Goal: Find specific page/section: Find specific page/section

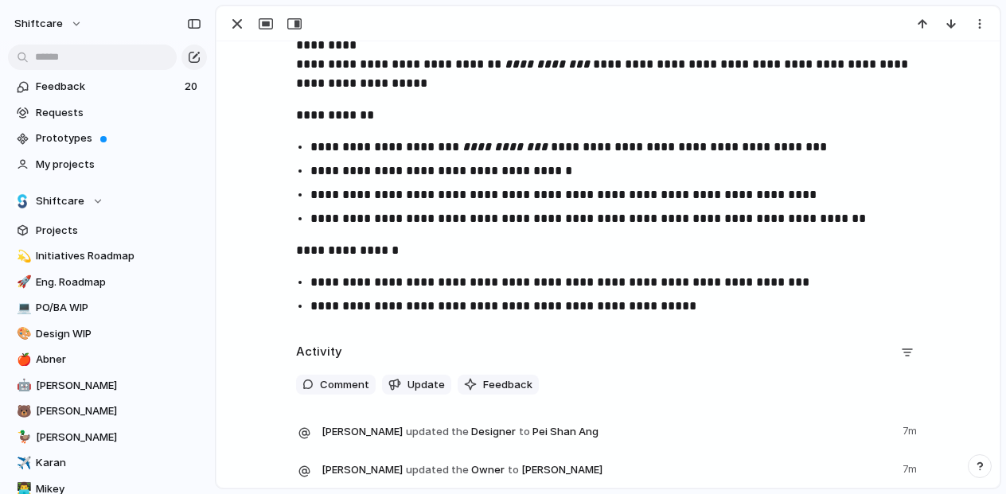
scroll to position [410, 0]
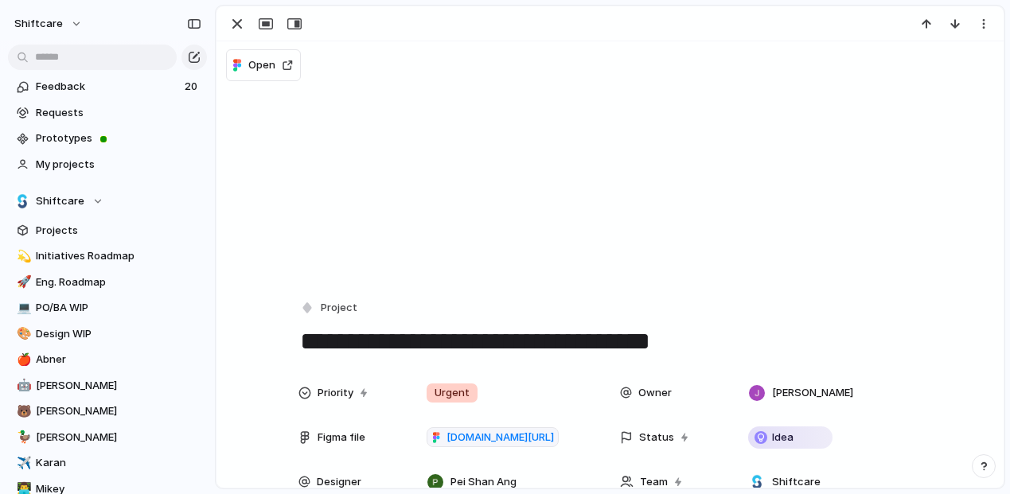
scroll to position [201, 0]
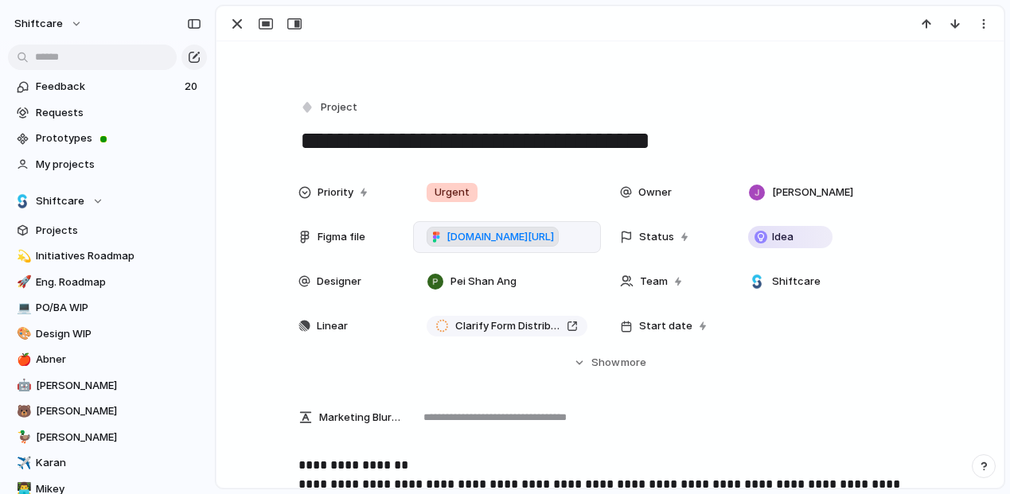
click at [456, 241] on span "[DOMAIN_NAME][URL]" at bounding box center [500, 237] width 107 height 16
